Goal: Check status: Check status

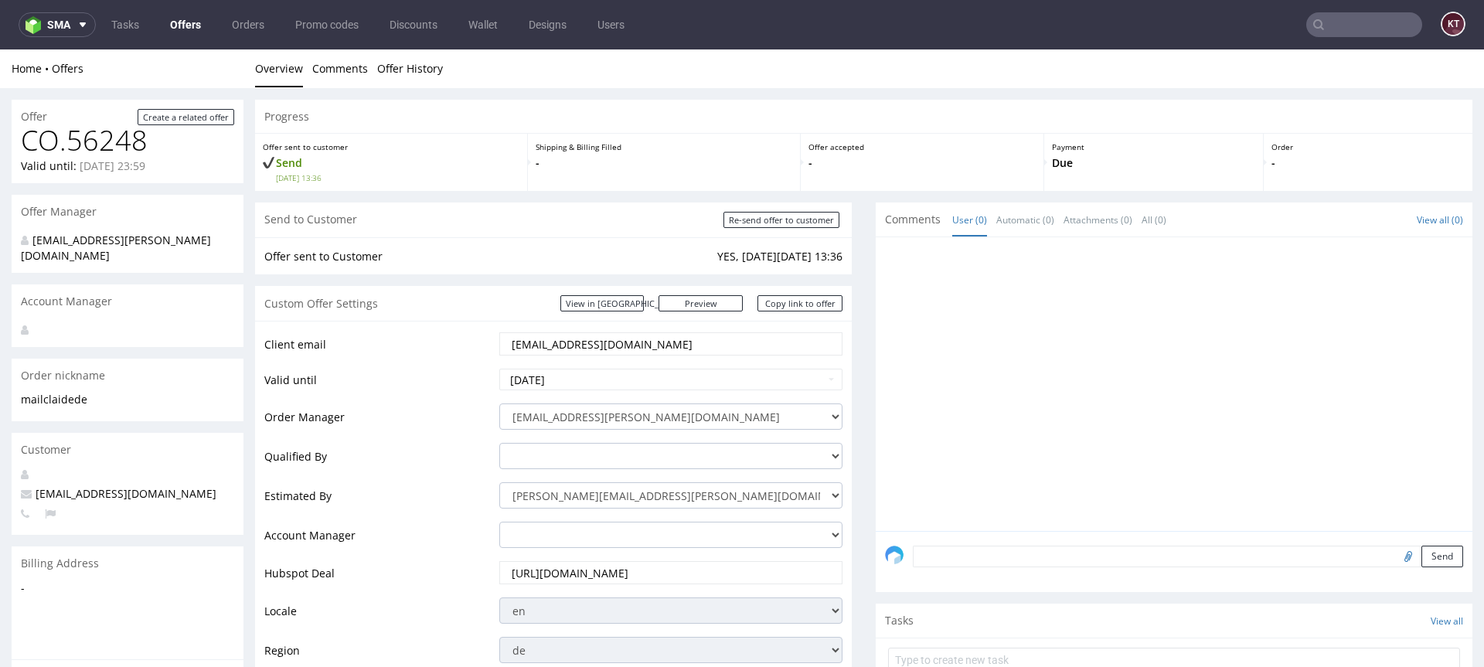
click at [429, 70] on link "Offer History" at bounding box center [410, 68] width 66 height 38
click at [428, 67] on link "Offer History" at bounding box center [410, 68] width 66 height 38
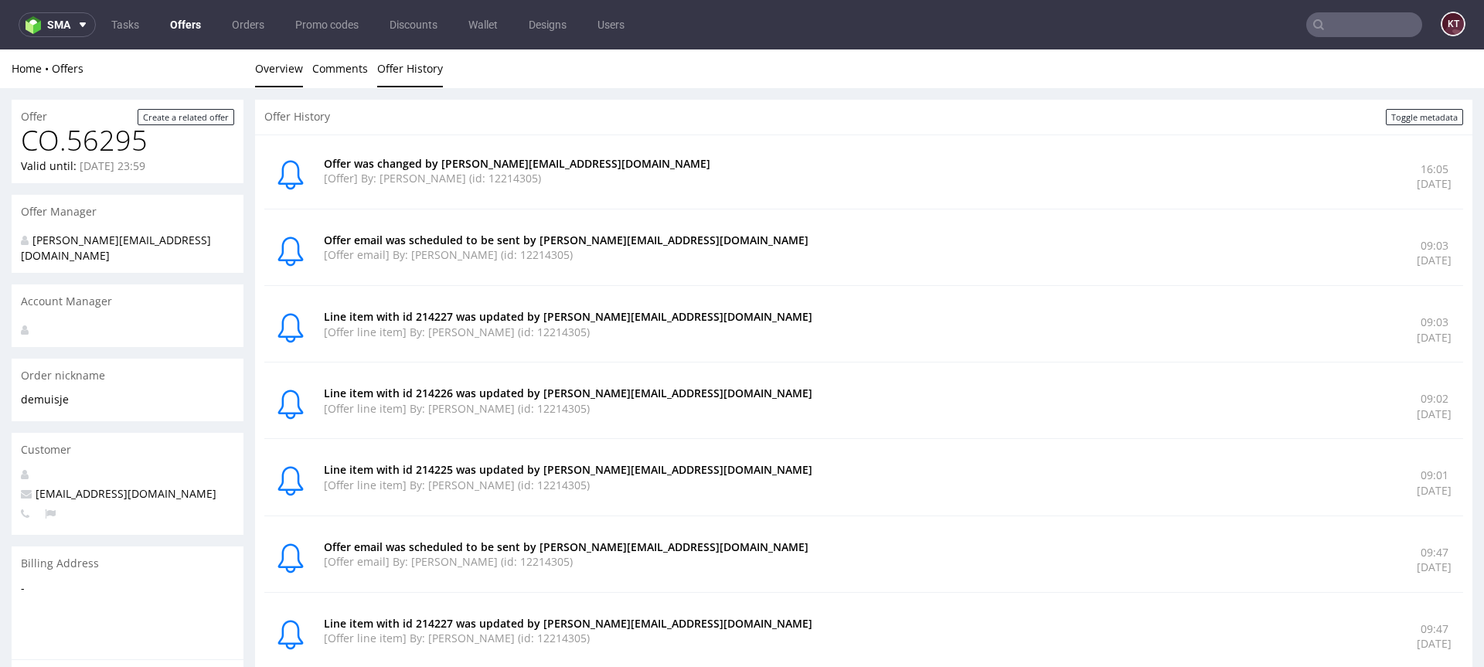
click at [277, 63] on link "Overview" at bounding box center [279, 68] width 48 height 38
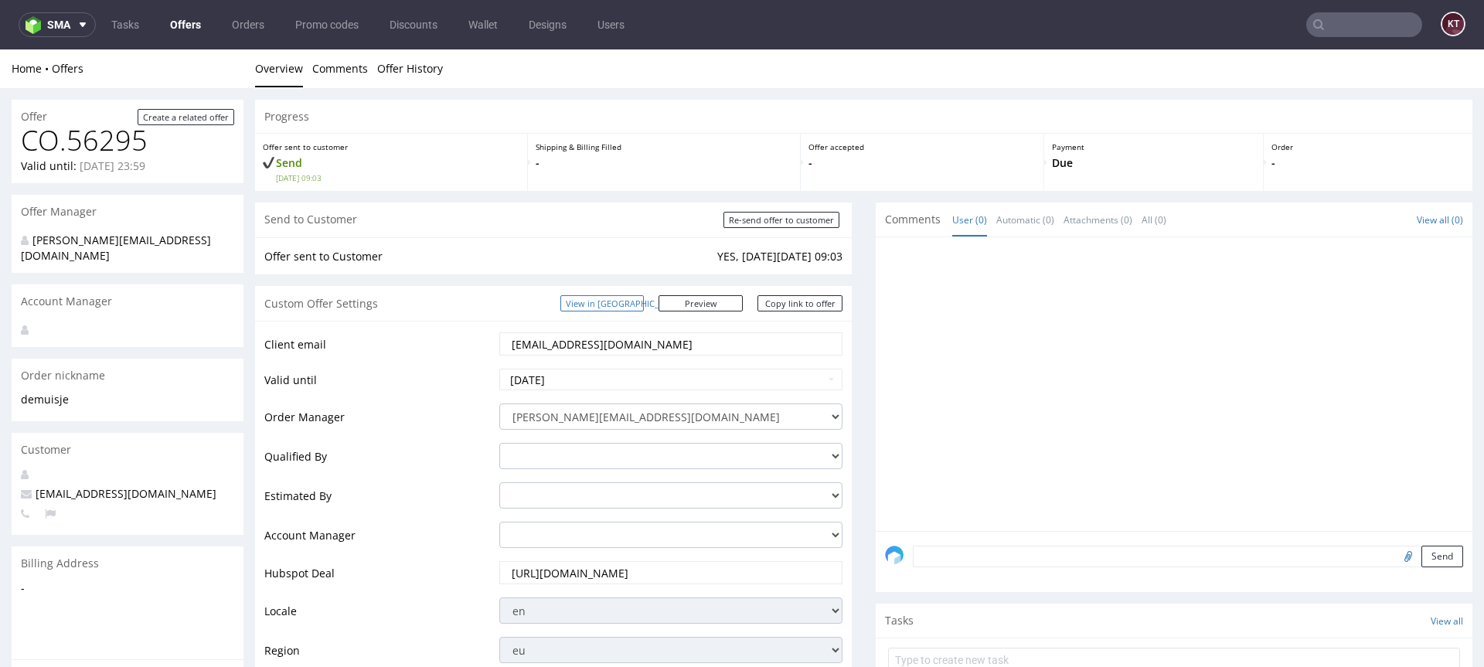
click at [644, 298] on link "View in [GEOGRAPHIC_DATA]" at bounding box center [601, 303] width 83 height 16
click at [417, 67] on link "Offer History" at bounding box center [410, 68] width 66 height 38
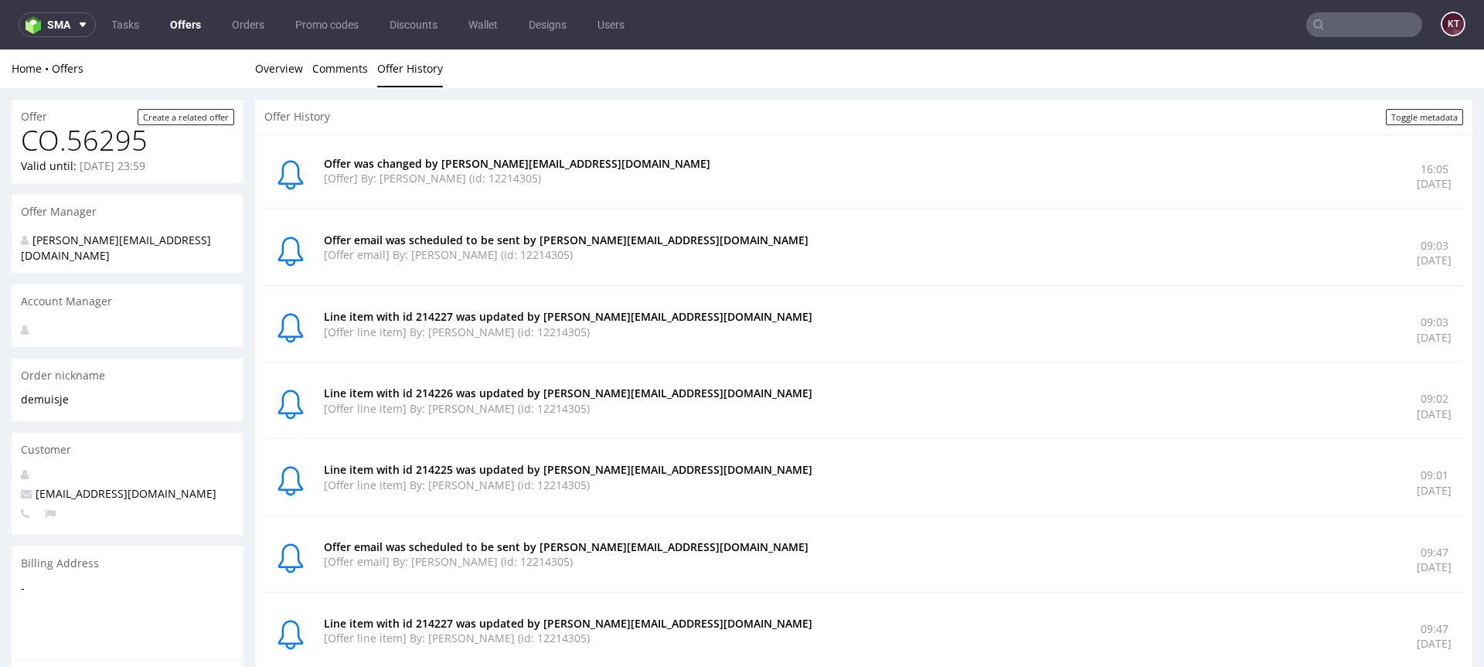
click at [537, 236] on p "Offer email was scheduled to be sent by adrian.margula@packhelp.com" at bounding box center [861, 240] width 1074 height 15
click at [462, 245] on p "Offer email was scheduled to be sent by adrian.margula@packhelp.com" at bounding box center [861, 240] width 1074 height 15
click at [811, 257] on p "[Offer email] By: Adrian Margula (id: 12214305)" at bounding box center [861, 254] width 1074 height 15
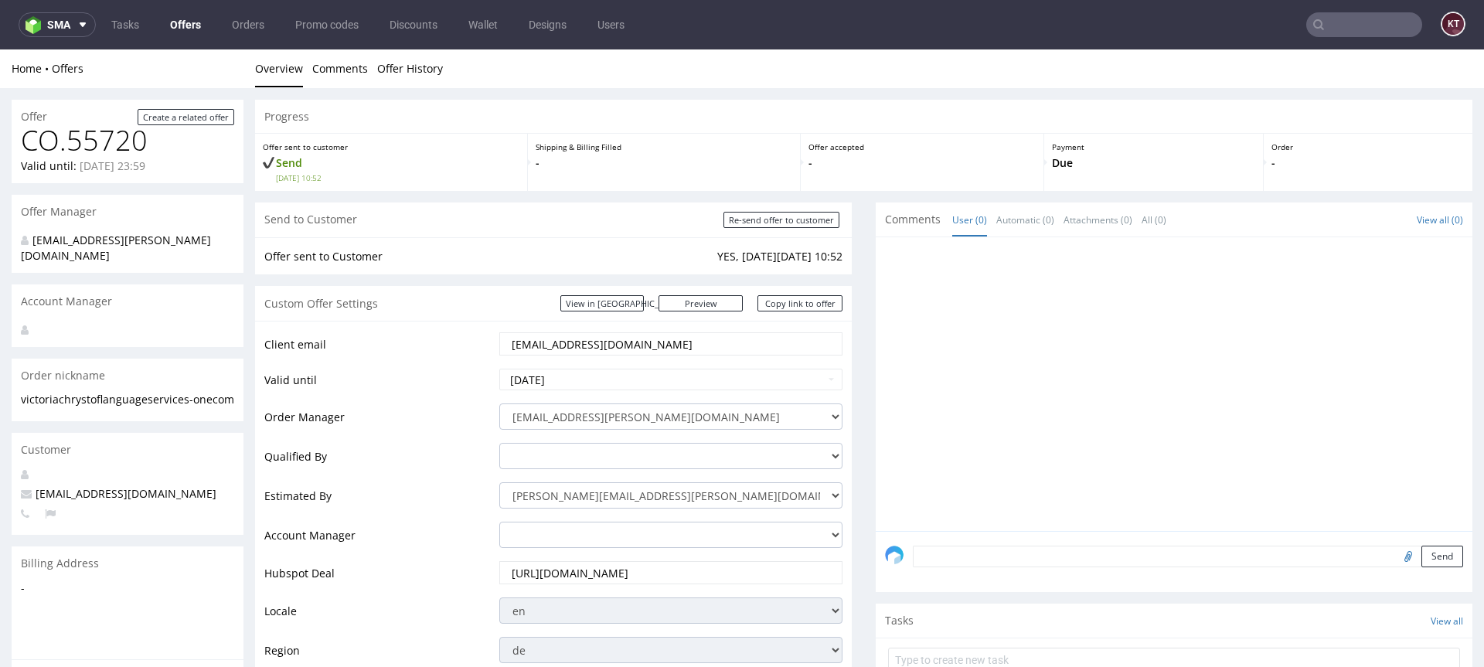
click at [563, 241] on div "Offer sent to Customer YES, [DATE][DATE] 10:52" at bounding box center [553, 256] width 597 height 38
click at [581, 208] on div "Send to Customer Re-send offer to customer" at bounding box center [553, 219] width 597 height 35
click at [811, 227] on input "Re-send offer to customer" at bounding box center [781, 220] width 116 height 16
type input "In progress..."
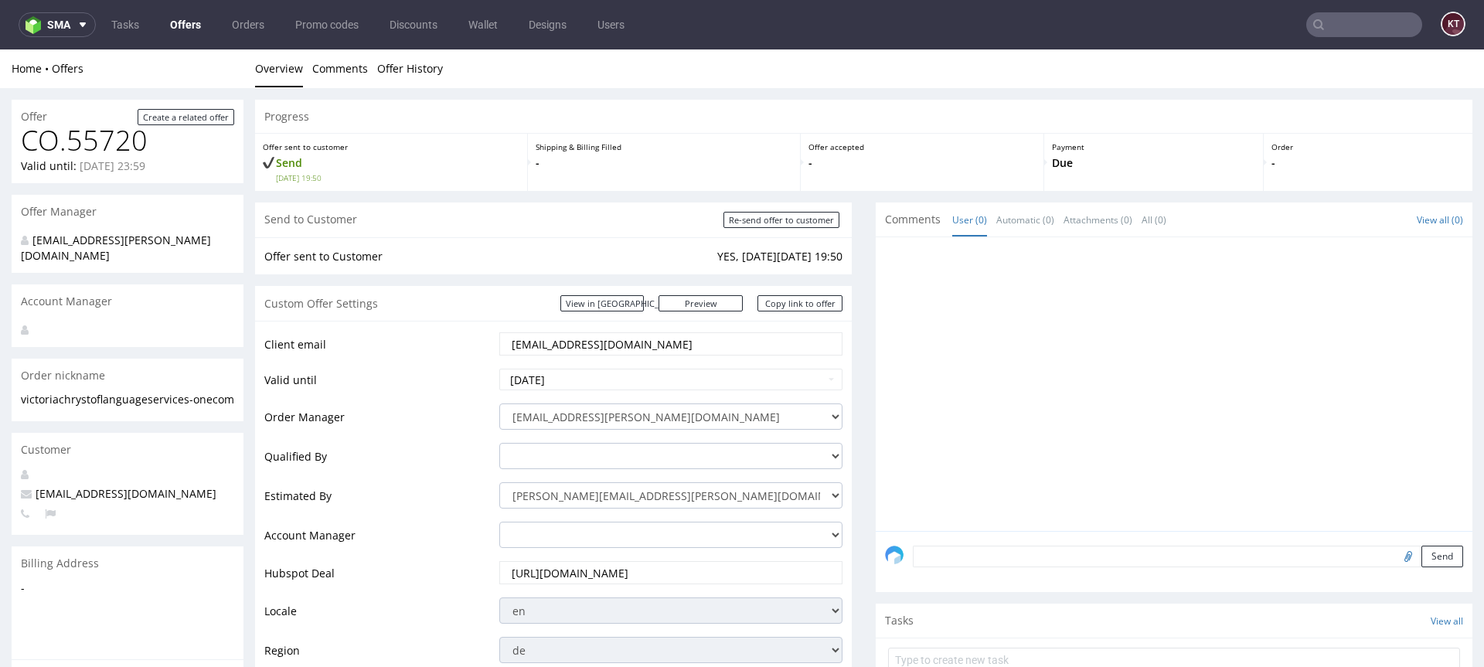
click at [652, 247] on td "Offer sent to Customer" at bounding box center [488, 256] width 449 height 19
click at [422, 73] on link "Offer History" at bounding box center [410, 68] width 66 height 38
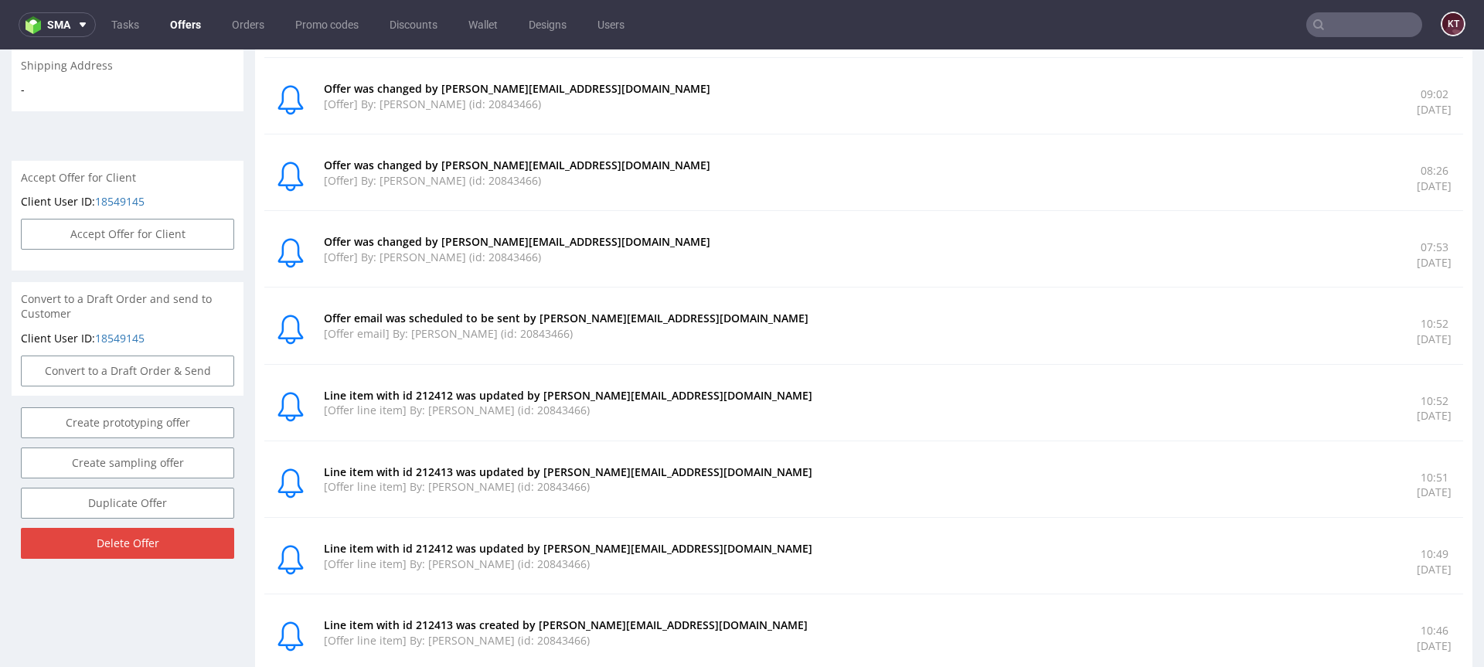
scroll to position [614, 0]
click at [834, 321] on p "Offer email was scheduled to be sent by dawid.urbanowicz@packhelp.com" at bounding box center [861, 315] width 1074 height 15
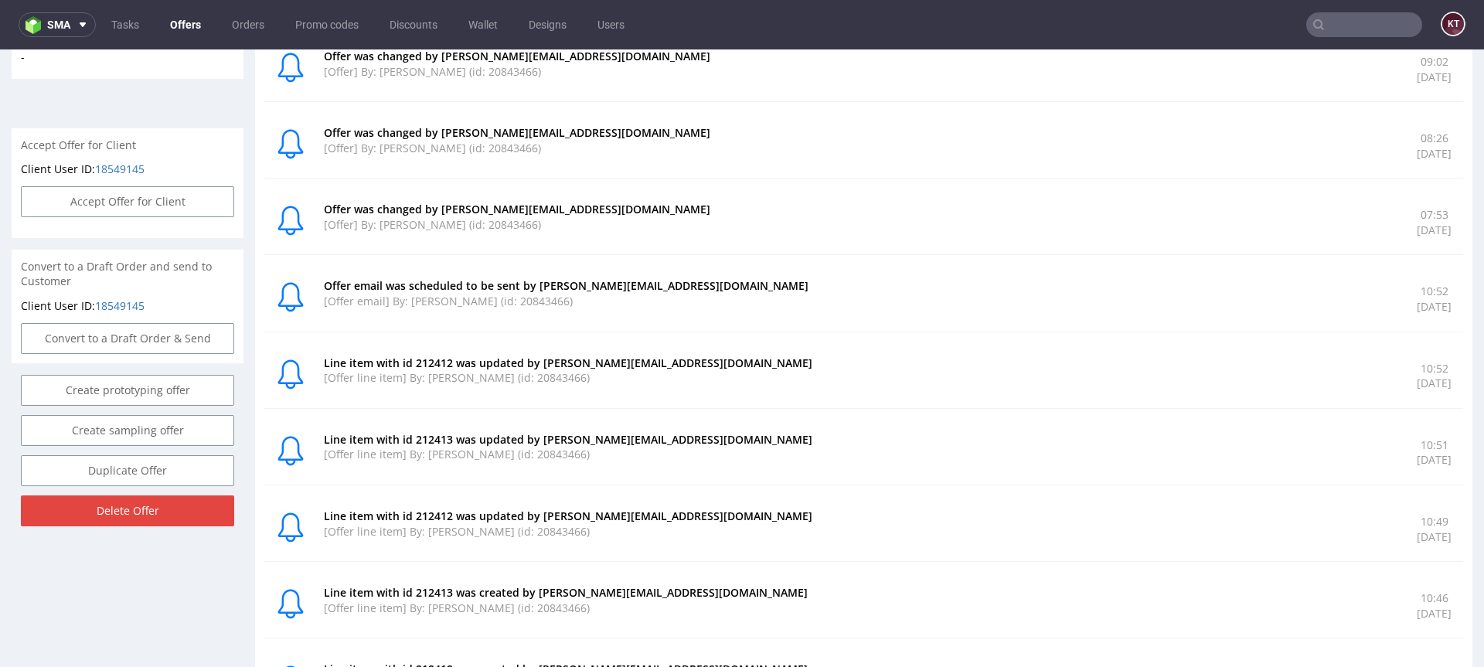
scroll to position [0, 0]
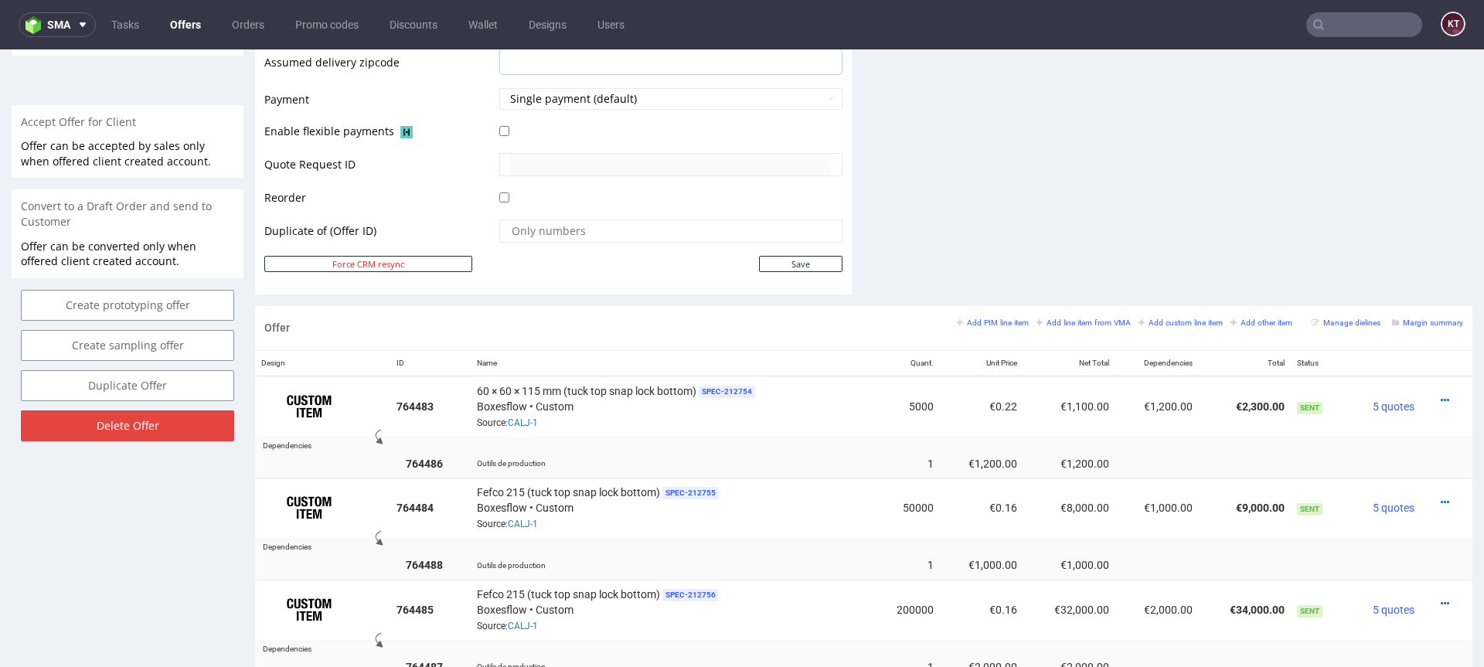
scroll to position [660, 0]
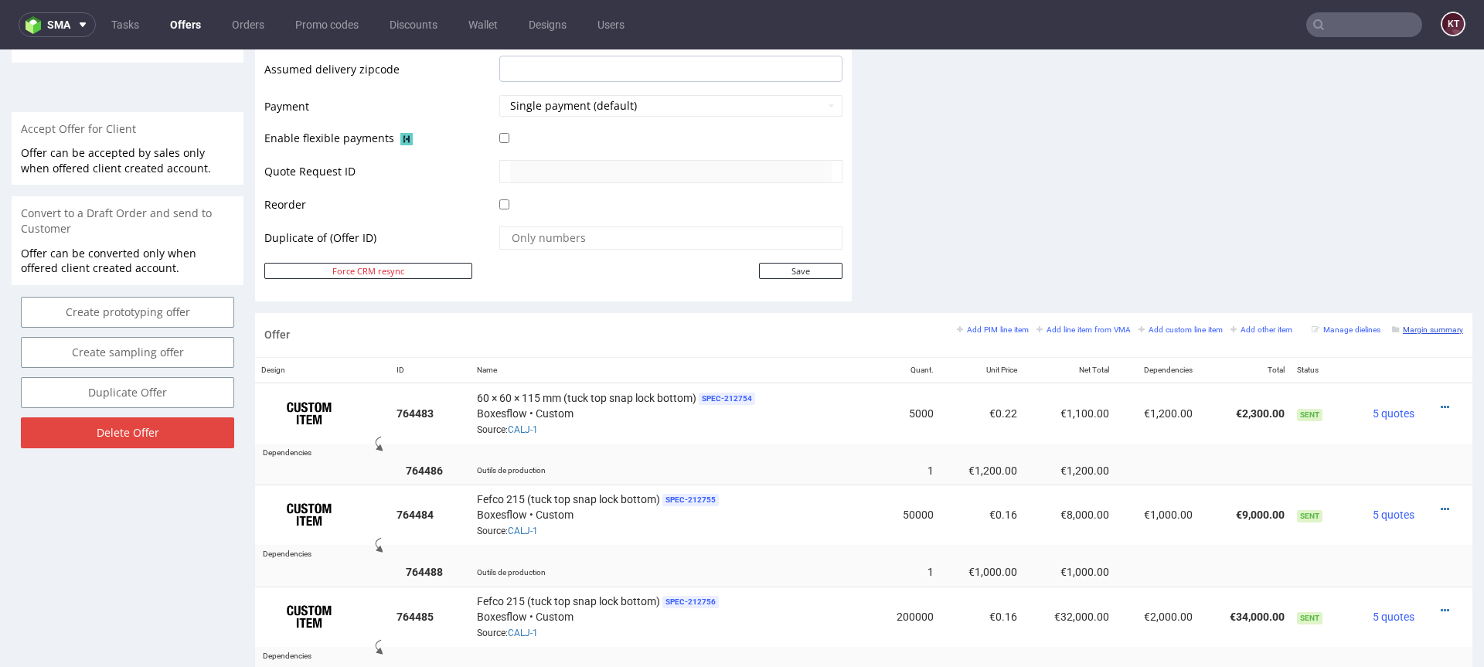
click at [1418, 331] on small "Margin summary" at bounding box center [1427, 329] width 71 height 8
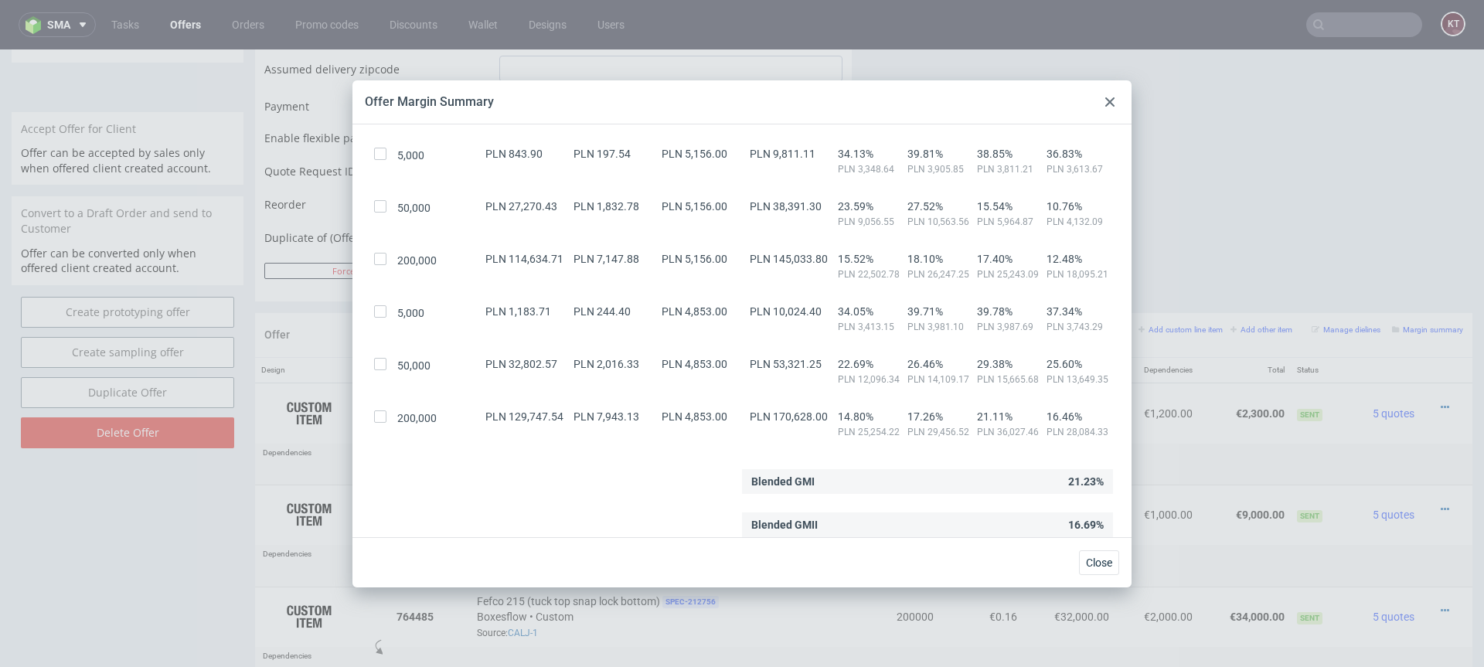
scroll to position [0, 0]
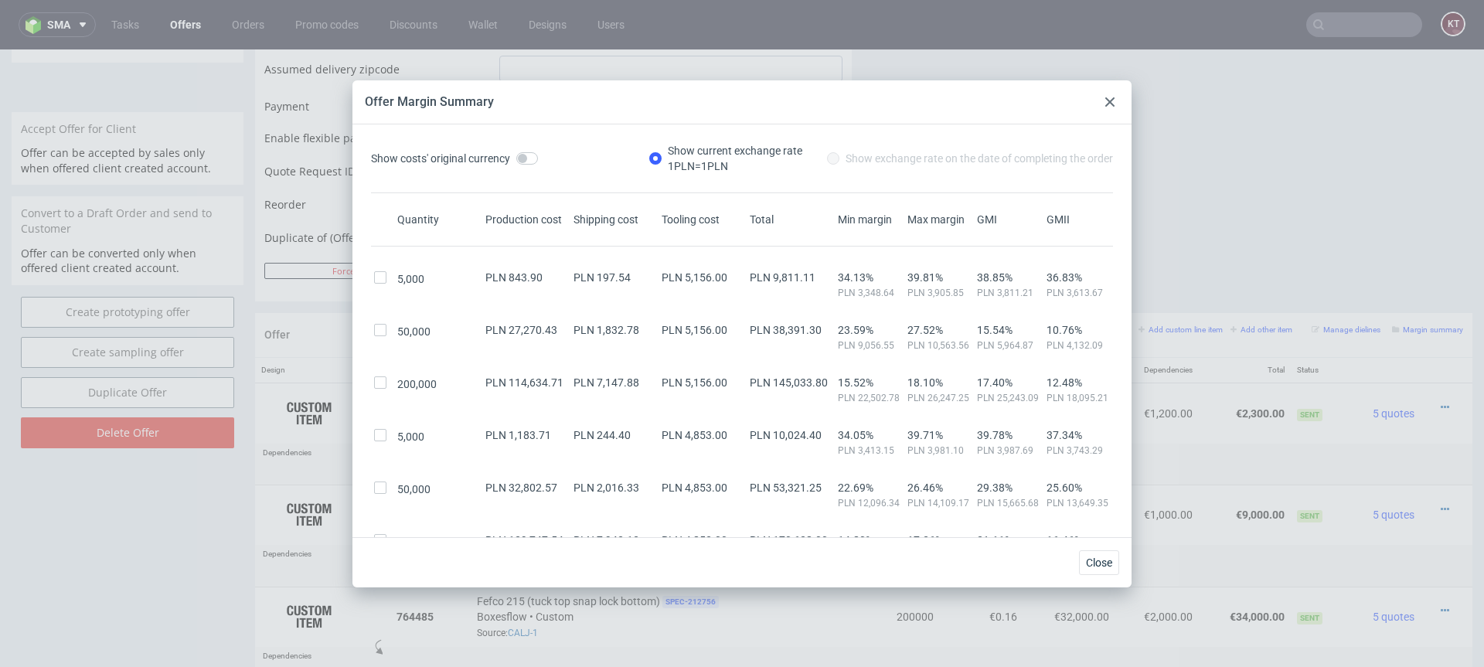
click at [1120, 107] on div "Offer Margin Summary" at bounding box center [741, 102] width 779 height 44
click at [1112, 100] on icon at bounding box center [1109, 101] width 9 height 9
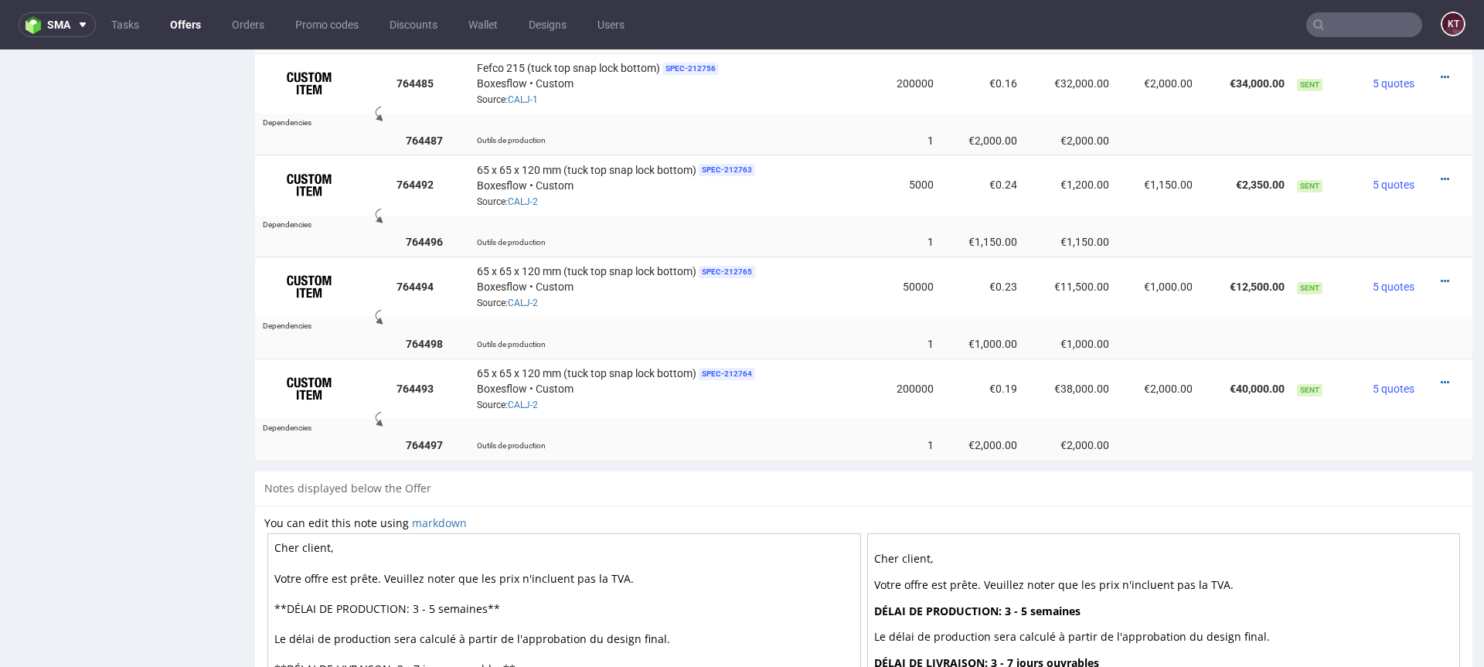
scroll to position [1383, 0]
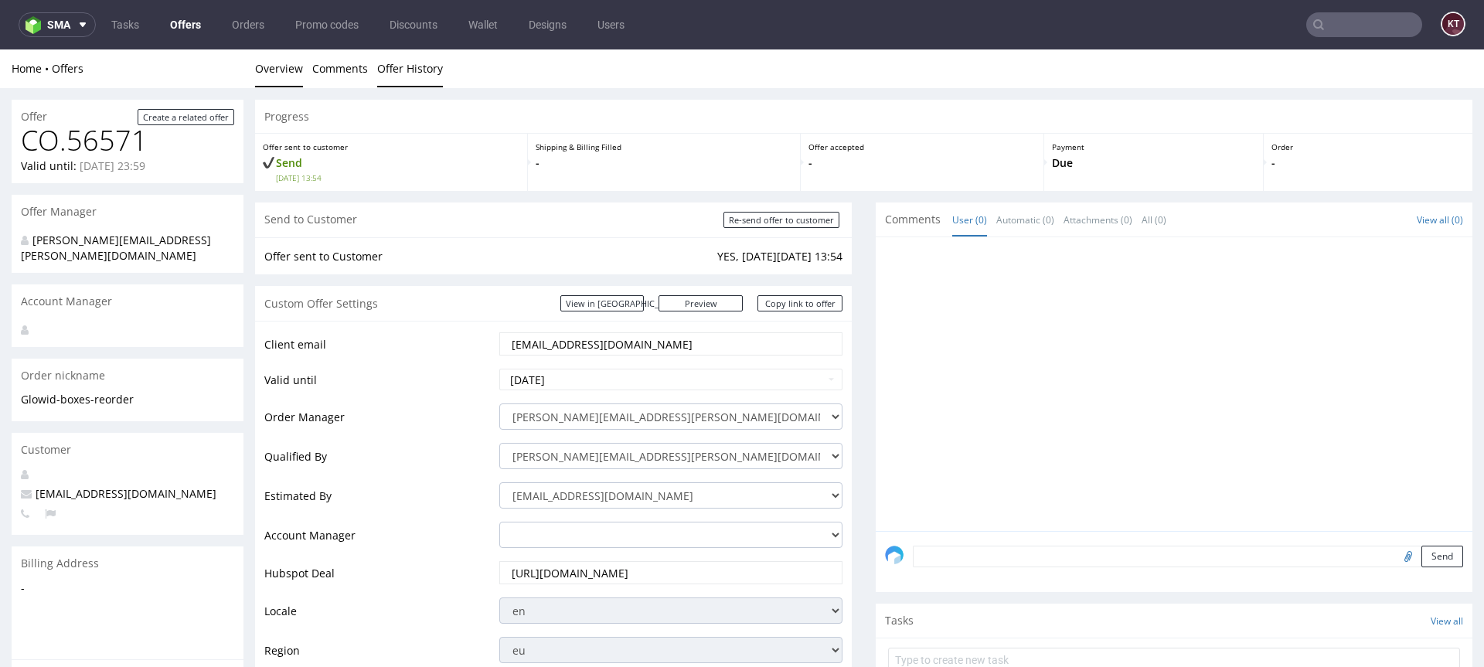
click at [407, 66] on link "Offer History" at bounding box center [410, 68] width 66 height 38
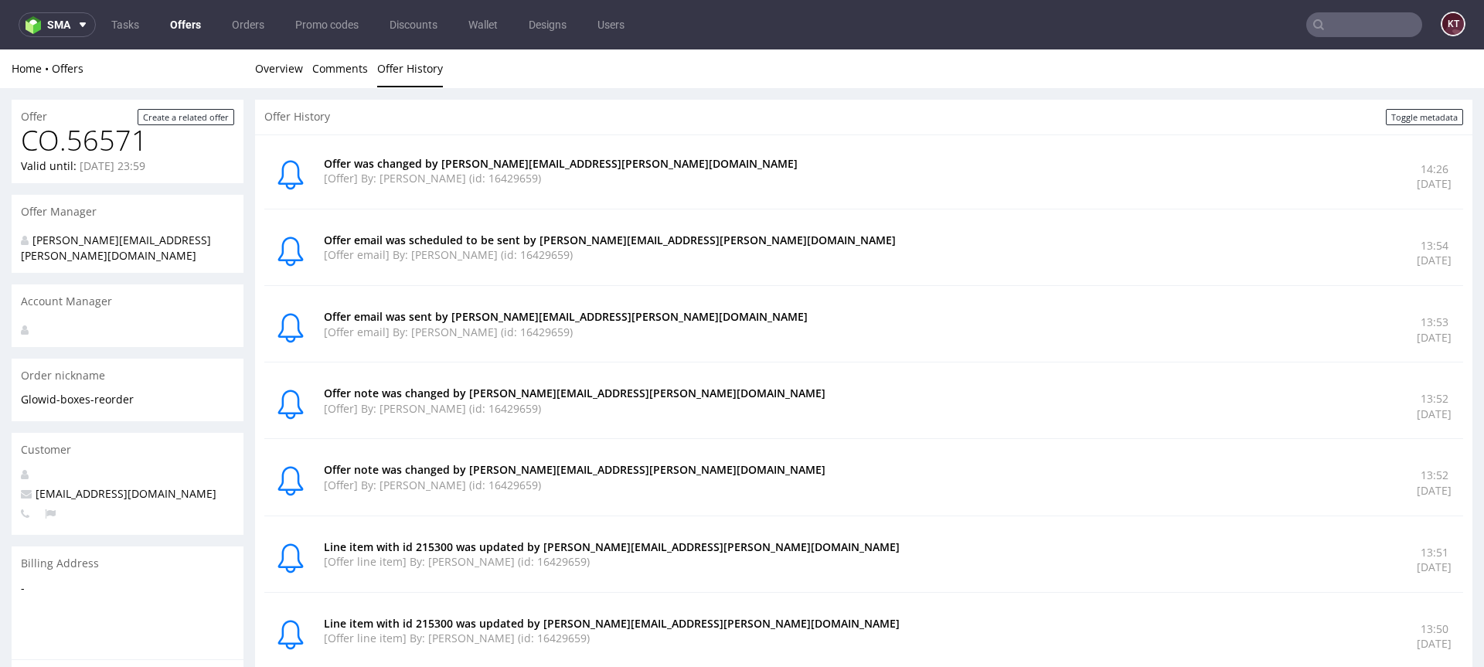
click at [713, 169] on p "Offer was changed by [PERSON_NAME][EMAIL_ADDRESS][PERSON_NAME][DOMAIN_NAME]" at bounding box center [861, 163] width 1074 height 15
click at [329, 63] on link "Comments" at bounding box center [340, 68] width 56 height 38
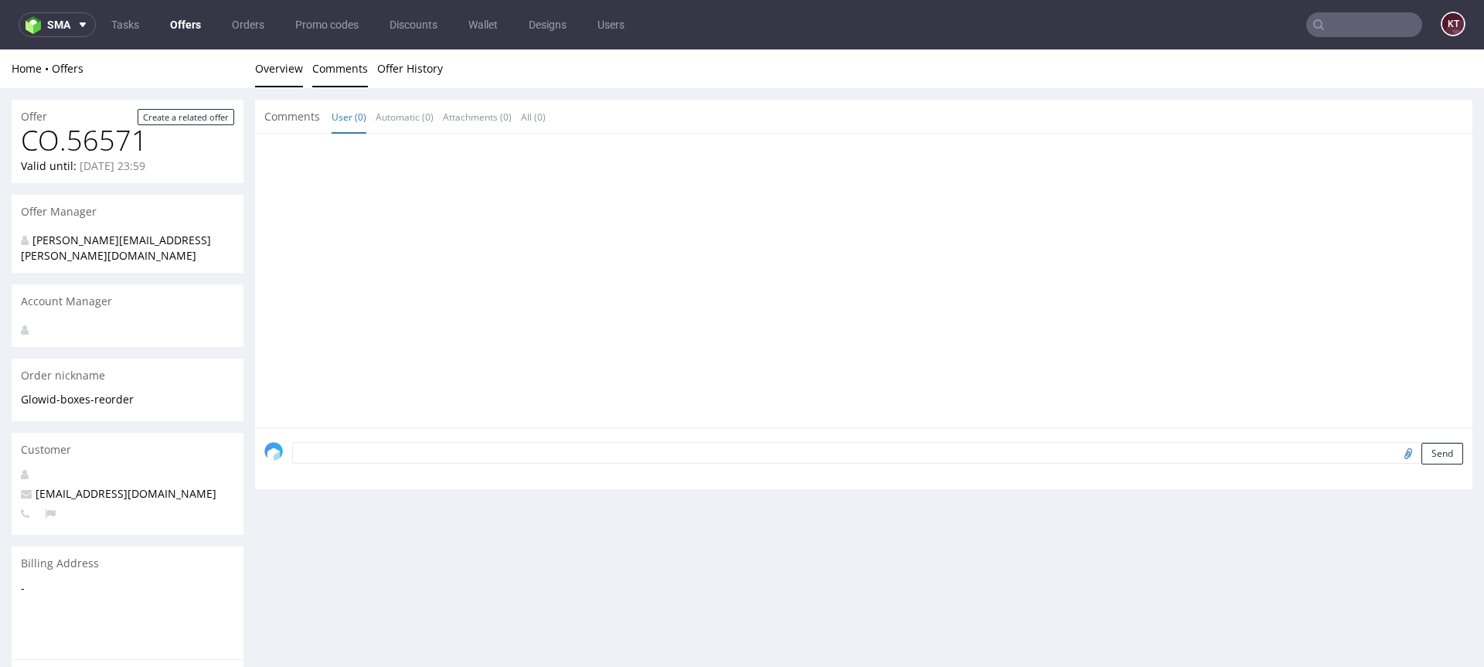
click at [270, 65] on link "Overview" at bounding box center [279, 68] width 48 height 38
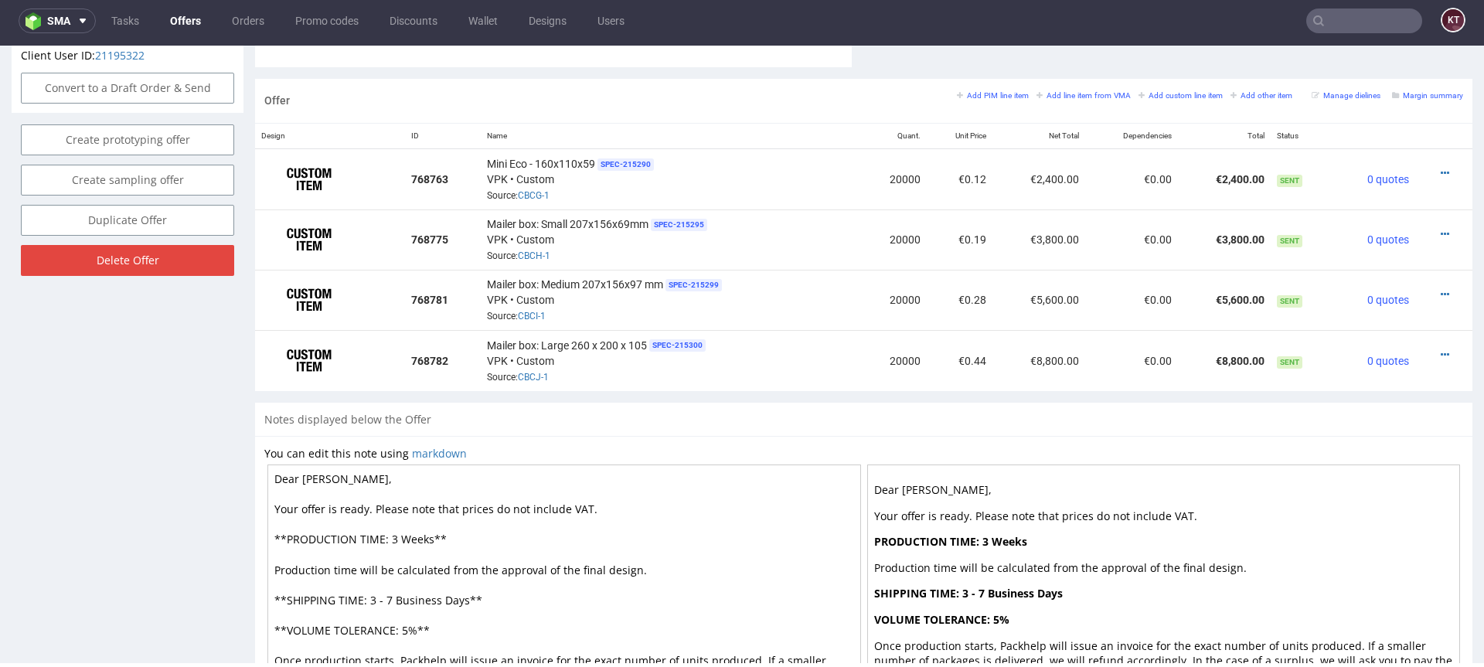
scroll to position [883, 0]
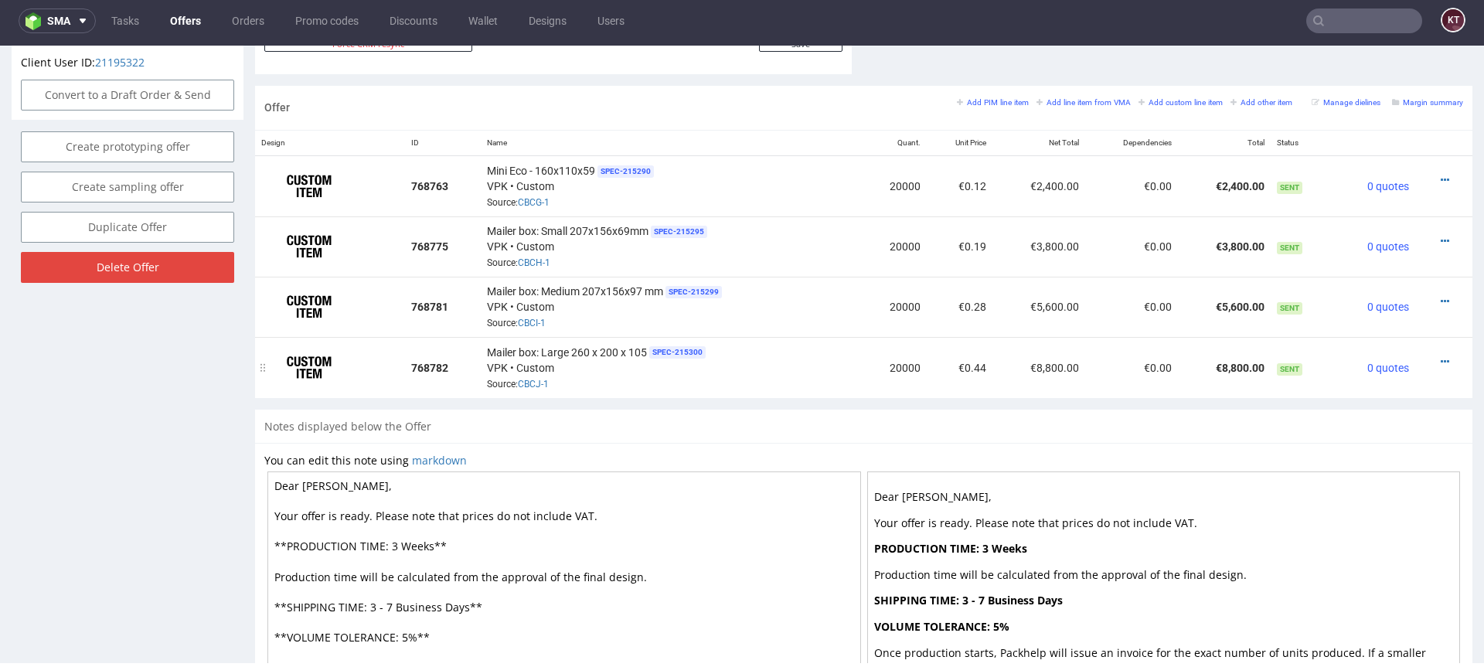
click at [1110, 355] on td "€0.00" at bounding box center [1131, 367] width 93 height 60
